Goal: Task Accomplishment & Management: Use online tool/utility

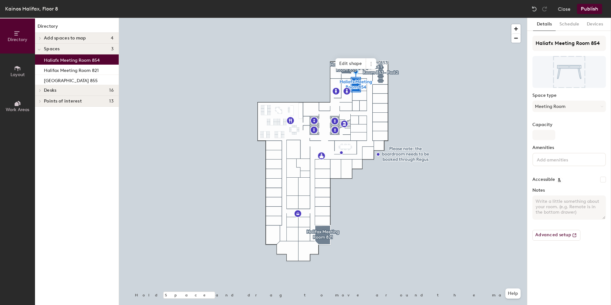
click at [15, 100] on icon at bounding box center [17, 103] width 7 height 7
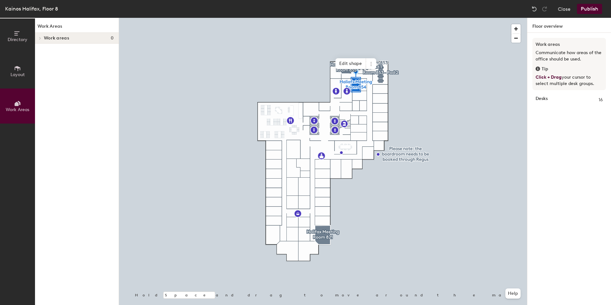
click at [12, 78] on button "Layout" at bounding box center [17, 70] width 35 height 35
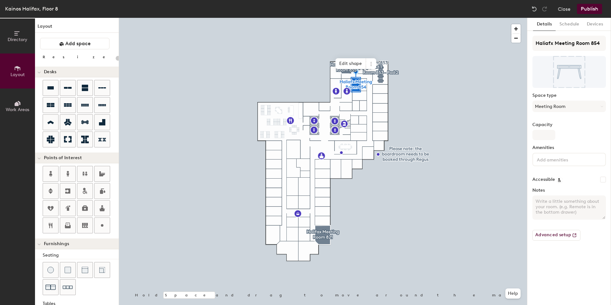
click at [12, 48] on button "Directory" at bounding box center [17, 35] width 35 height 35
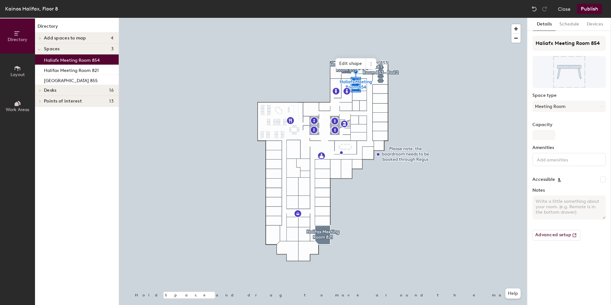
click at [11, 35] on button "Directory" at bounding box center [17, 35] width 35 height 35
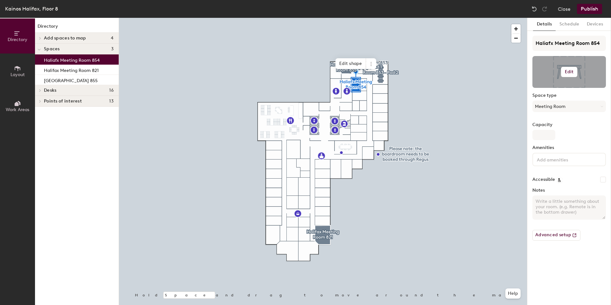
click at [567, 69] on h6 "Edit" at bounding box center [569, 71] width 9 height 5
click at [555, 88] on input "file" at bounding box center [574, 91] width 73 height 10
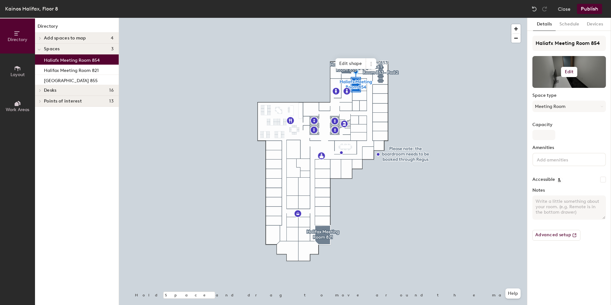
click at [564, 75] on button "Edit" at bounding box center [569, 72] width 17 height 10
click at [550, 88] on input "file" at bounding box center [574, 91] width 73 height 10
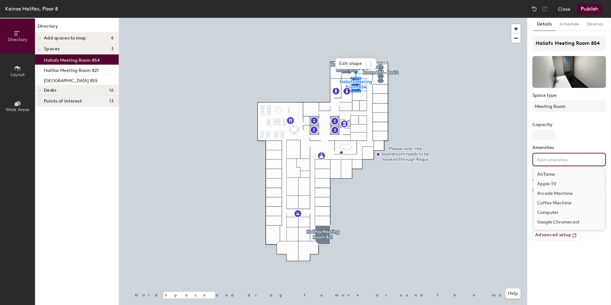
click at [553, 160] on input at bounding box center [563, 159] width 57 height 8
click at [561, 207] on div "Single 27" Monitor" at bounding box center [569, 207] width 72 height 10
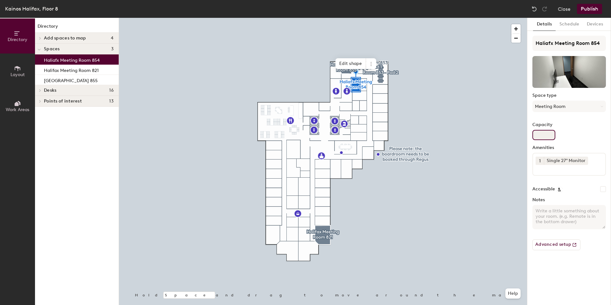
click at [545, 136] on input "Capacity" at bounding box center [543, 135] width 23 height 10
click at [542, 132] on input "Capacity" at bounding box center [543, 135] width 23 height 10
click at [568, 136] on div "Capacity" at bounding box center [568, 131] width 73 height 18
click at [583, 160] on icon at bounding box center [584, 160] width 4 height 4
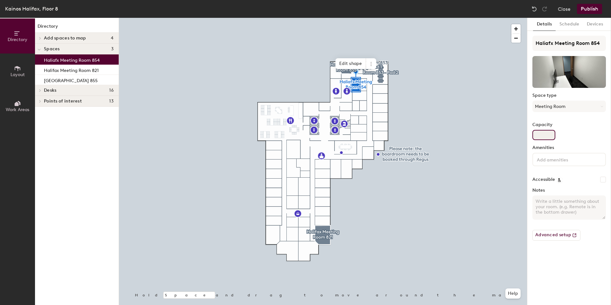
click at [540, 131] on input "Capacity" at bounding box center [543, 135] width 23 height 10
type input "1"
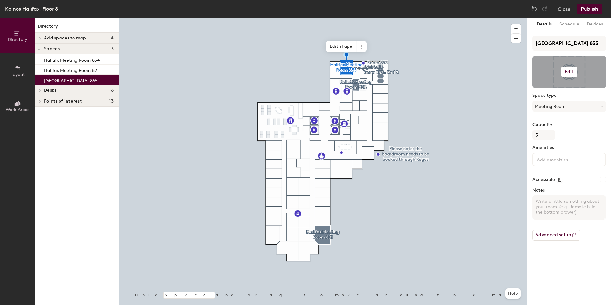
click at [566, 71] on h6 "Edit" at bounding box center [569, 71] width 9 height 5
click at [546, 86] on input "file" at bounding box center [574, 91] width 73 height 10
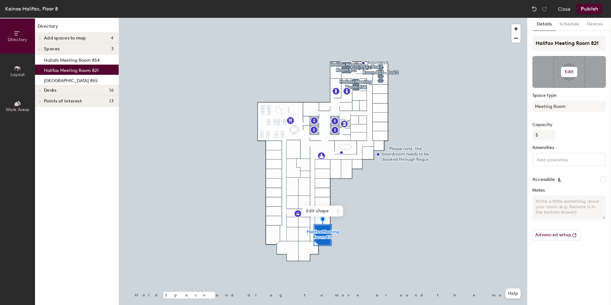
click at [566, 69] on h6 "Edit" at bounding box center [569, 71] width 9 height 5
click at [544, 87] on input "file" at bounding box center [574, 91] width 73 height 10
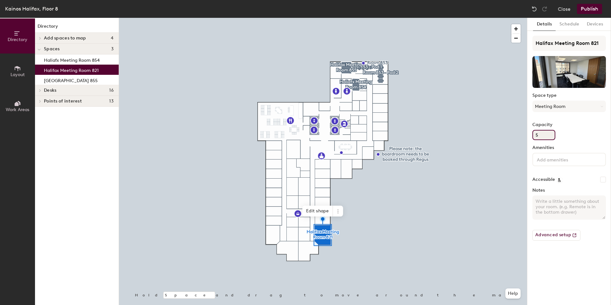
click at [543, 135] on input "5" at bounding box center [543, 135] width 23 height 10
click at [523, 134] on div "Directory Layout Work Areas Directory Add spaces to map 4 S Space Space Space S…" at bounding box center [305, 161] width 611 height 287
type input "7"
click at [541, 163] on input at bounding box center [563, 159] width 57 height 8
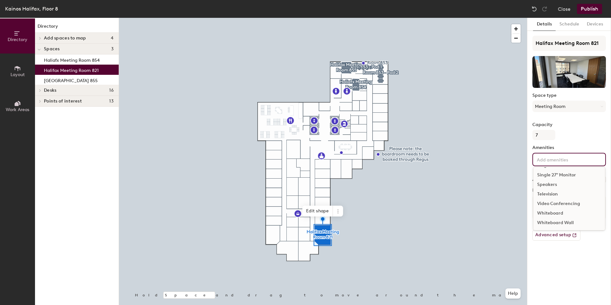
click at [564, 204] on div "Video Conferencing" at bounding box center [569, 204] width 72 height 10
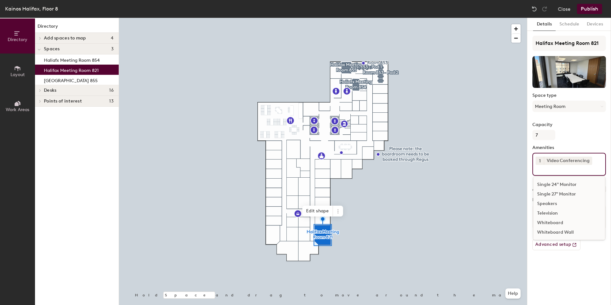
click at [554, 212] on div "Television" at bounding box center [569, 213] width 72 height 10
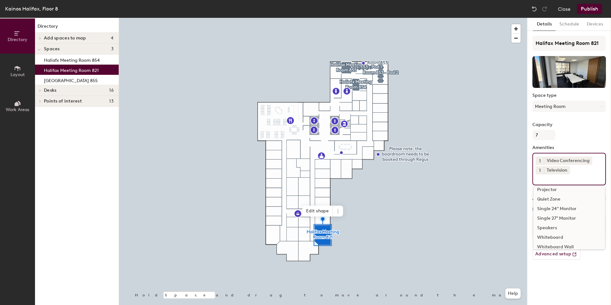
scroll to position [114, 0]
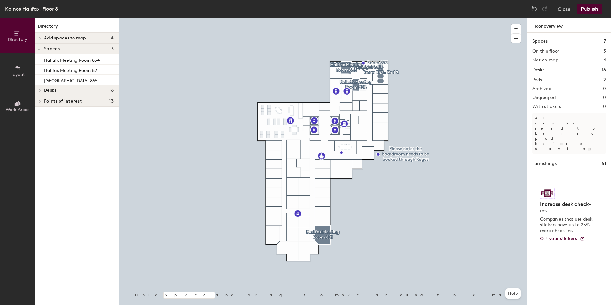
click at [588, 7] on button "Publish" at bounding box center [589, 9] width 25 height 10
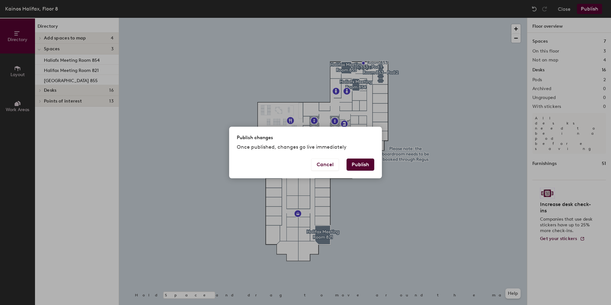
click at [364, 163] on button "Publish" at bounding box center [360, 164] width 28 height 12
